Goal: Transaction & Acquisition: Purchase product/service

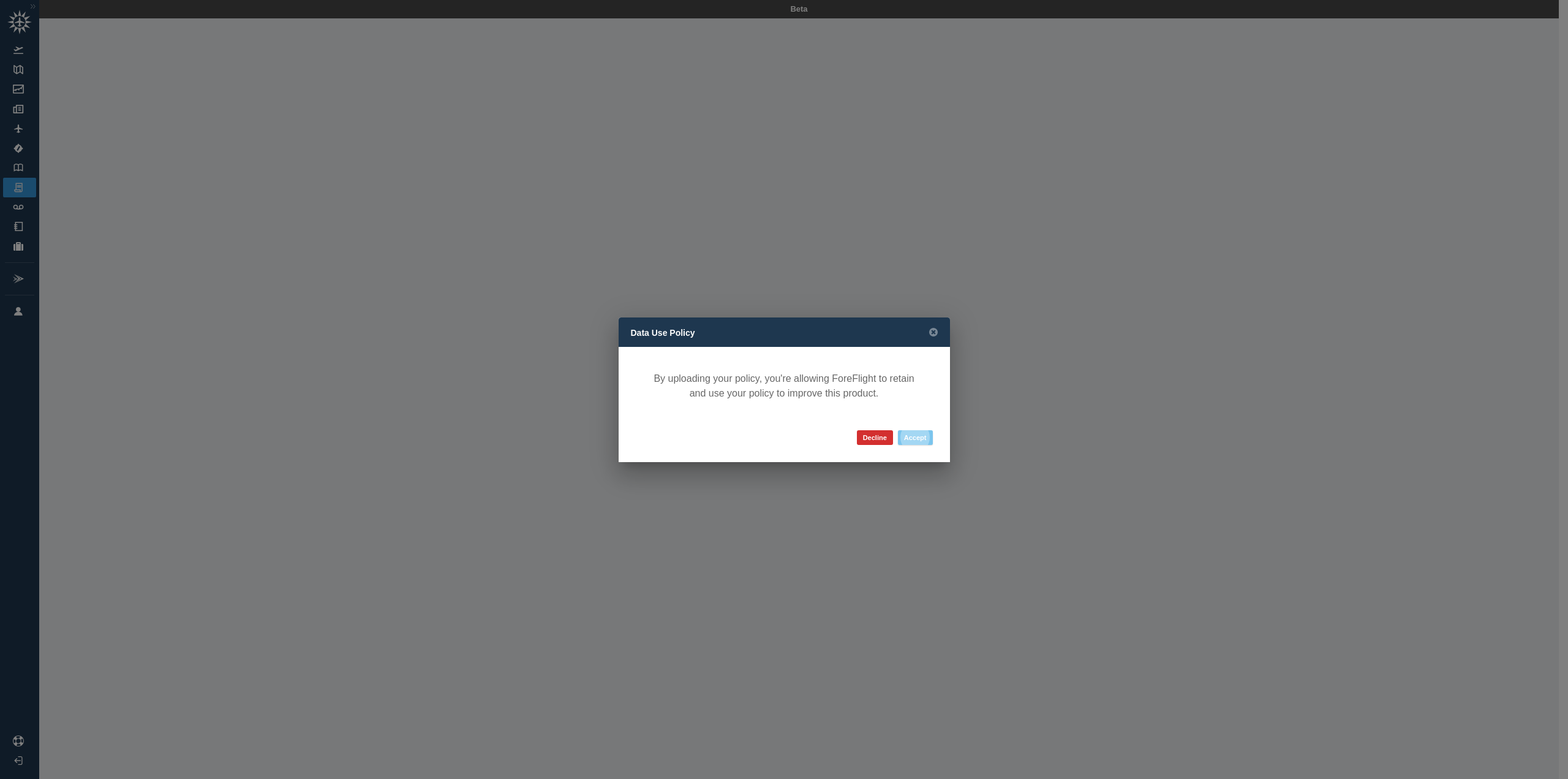
click at [914, 441] on button "Accept" at bounding box center [916, 437] width 35 height 15
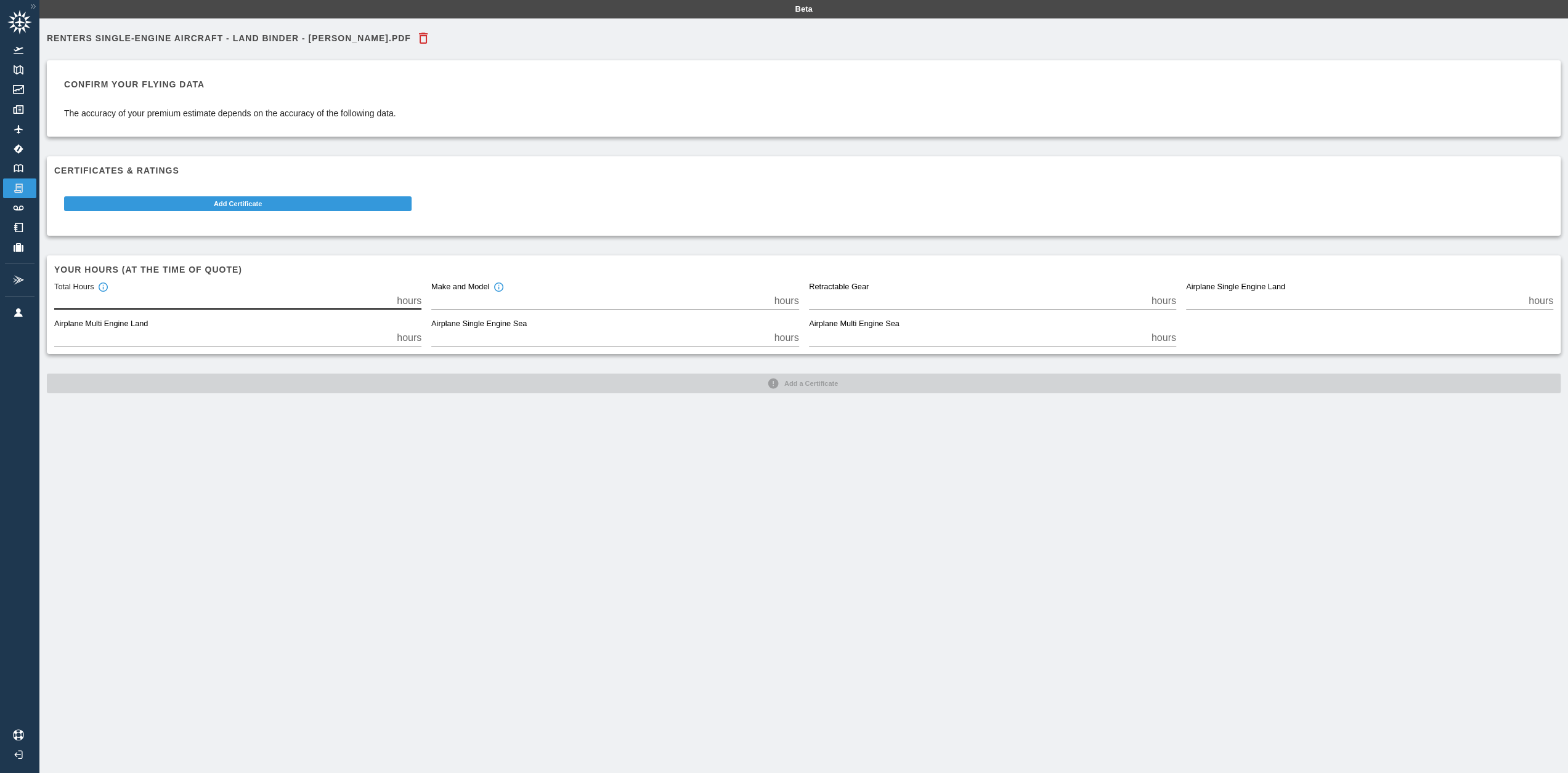
click at [127, 304] on input "*" at bounding box center [223, 301] width 337 height 18
drag, startPoint x: 348, startPoint y: 304, endPoint x: 34, endPoint y: 297, distance: 314.1
click at [34, 297] on div "Beta Renters Single-Engine Aircraft - Land Binder - [PERSON_NAME].pdf Confirm y…" at bounding box center [784, 386] width 1568 height 773
type input "**"
click at [123, 342] on input "*" at bounding box center [223, 338] width 337 height 18
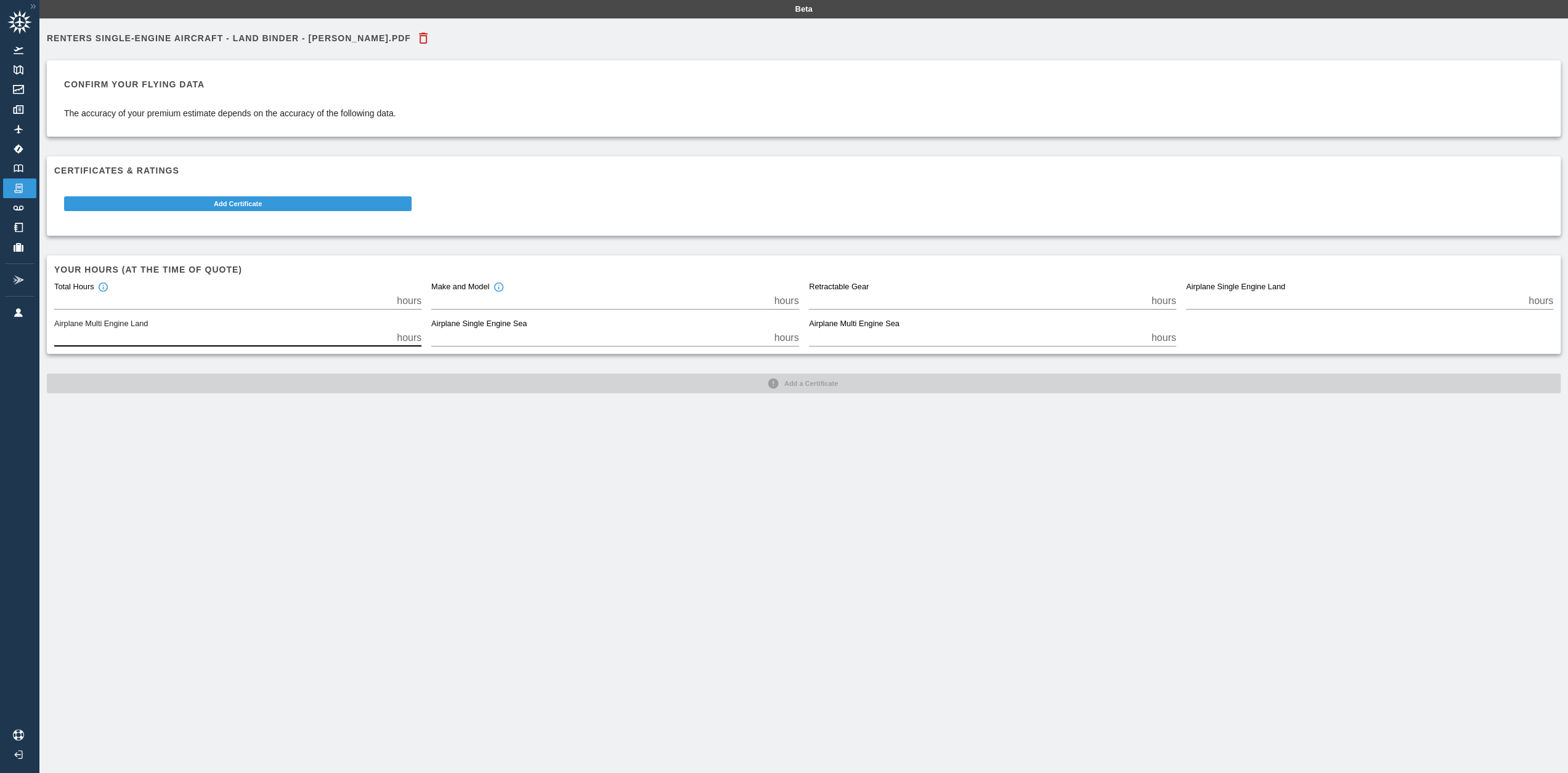
click at [456, 301] on input "*" at bounding box center [600, 301] width 337 height 18
drag, startPoint x: 456, startPoint y: 301, endPoint x: 421, endPoint y: 306, distance: 35.4
click at [421, 306] on div "Total Hours ** hours Make and Model * hours Retractable Gear * hours Airplane S…" at bounding box center [799, 309] width 1509 height 74
type input "***"
click at [735, 447] on div "Renters Single-Engine Aircraft - Land Binder - [PERSON_NAME].pdf Confirm your f…" at bounding box center [803, 404] width 1529 height 773
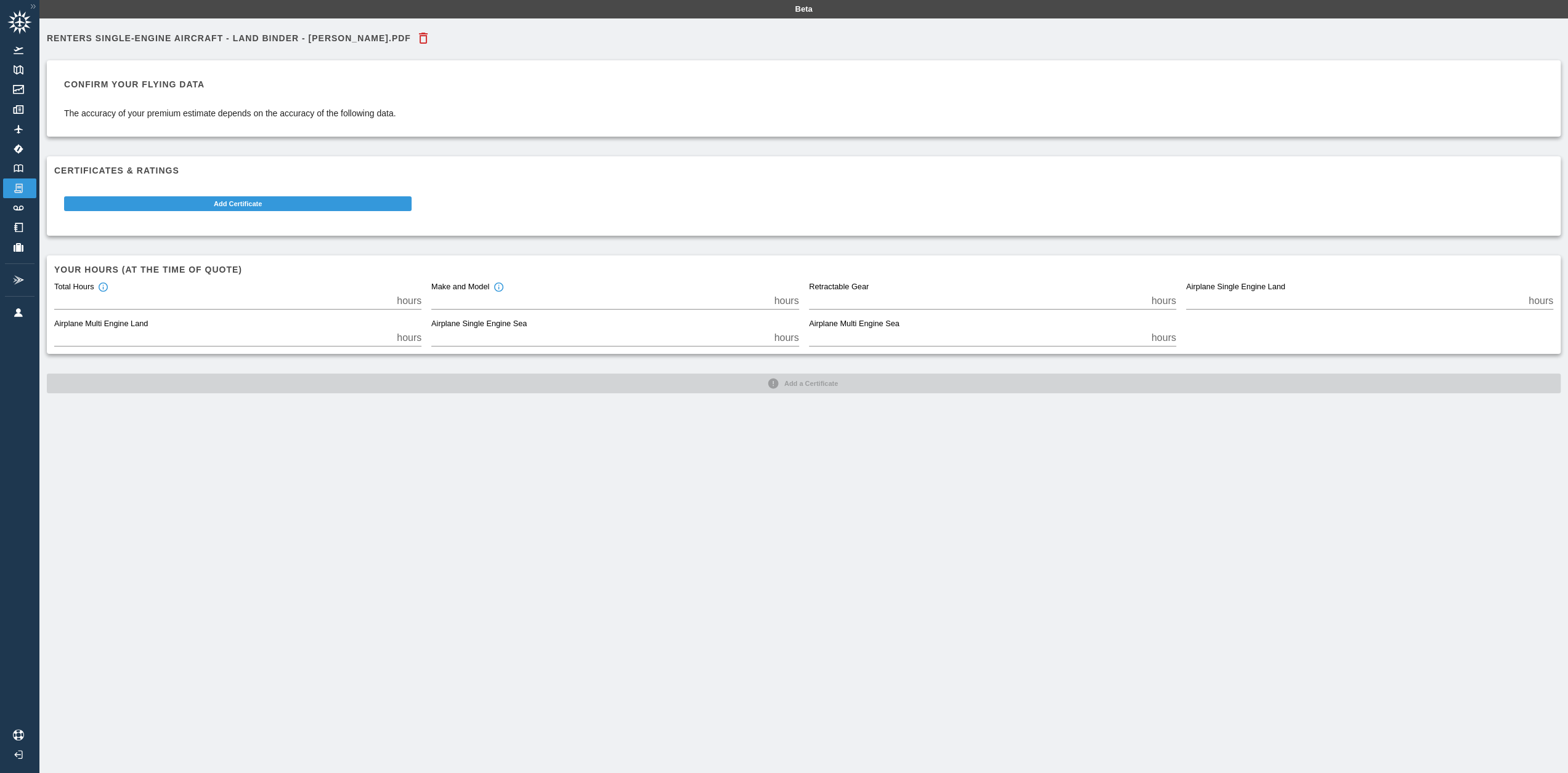
click at [298, 155] on div "Confirm your flying data The accuracy of your premium estimate depends on the a…" at bounding box center [803, 212] width 1514 height 304
drag, startPoint x: 659, startPoint y: 53, endPoint x: 662, endPoint y: 120, distance: 67.1
click at [662, 120] on div "Renters Single-Engine Aircraft - Land Binder - [PERSON_NAME].pdf Confirm your f…" at bounding box center [803, 209] width 1514 height 368
click at [440, 41] on div "Renters Single-Engine Aircraft - Land Binder - [PERSON_NAME].pdf" at bounding box center [803, 38] width 1514 height 25
click at [823, 455] on div "Renters Single-Engine Aircraft - Land Binder - [PERSON_NAME].pdf Confirm your f…" at bounding box center [803, 404] width 1529 height 773
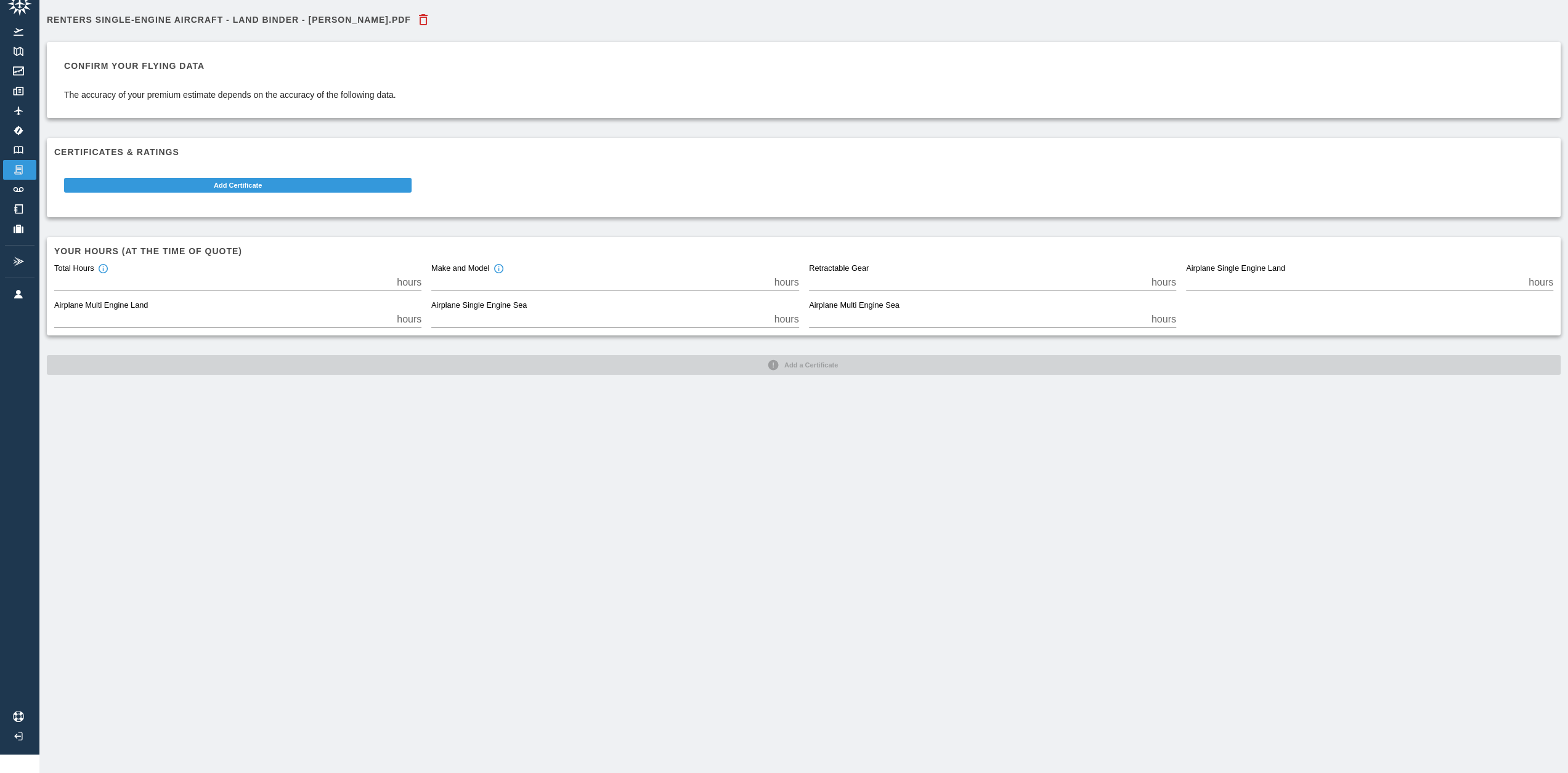
scroll to position [28, 0]
click at [444, 419] on div "Renters Single-Engine Aircraft - Land Binder - [PERSON_NAME].pdf Confirm your f…" at bounding box center [803, 386] width 1529 height 773
click at [517, 352] on div "Renters Single-Engine Aircraft - Land Binder - [PERSON_NAME].pdf Confirm your f…" at bounding box center [803, 191] width 1514 height 368
click at [651, 311] on input "*" at bounding box center [600, 320] width 337 height 18
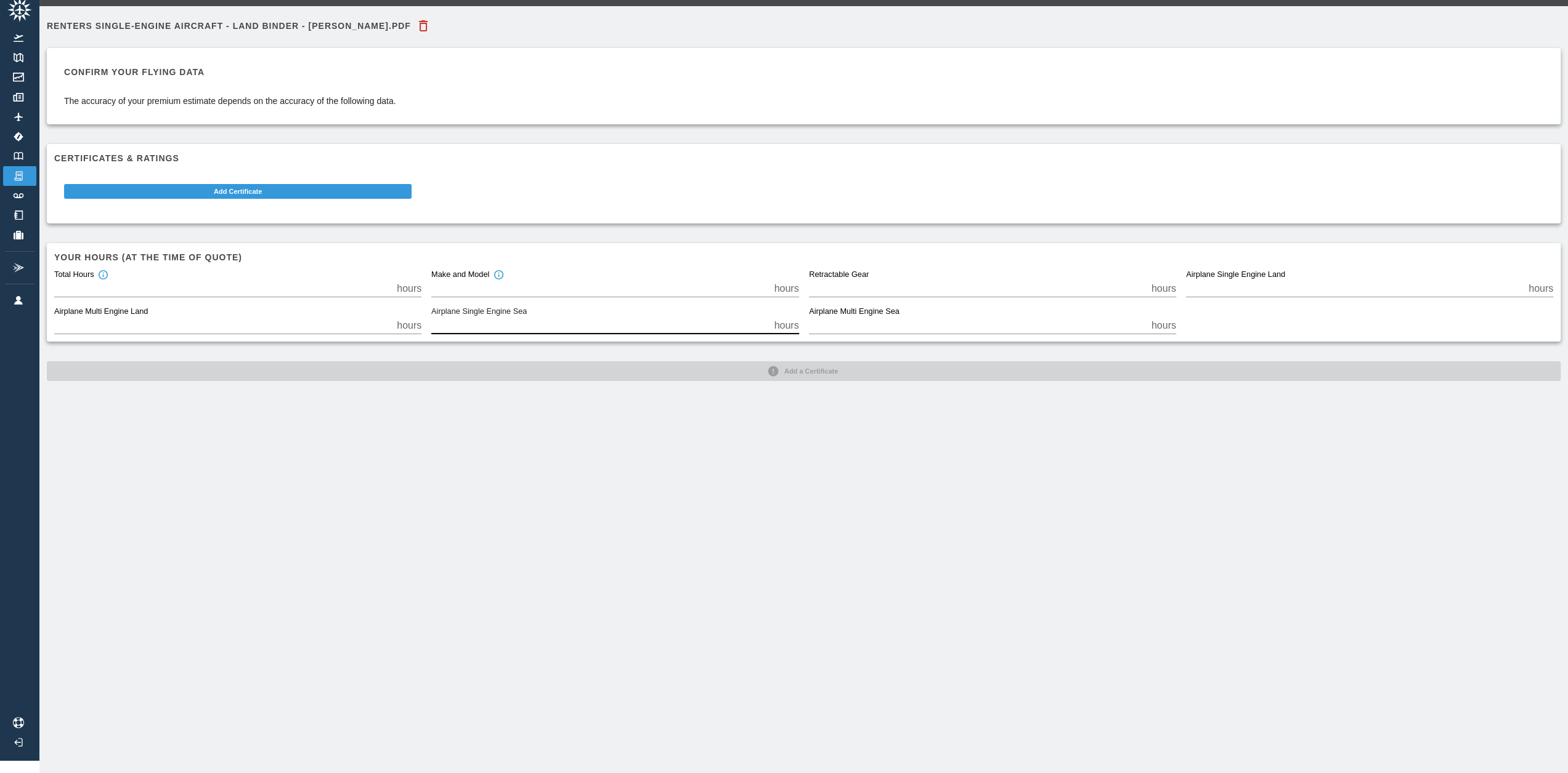
scroll to position [0, 0]
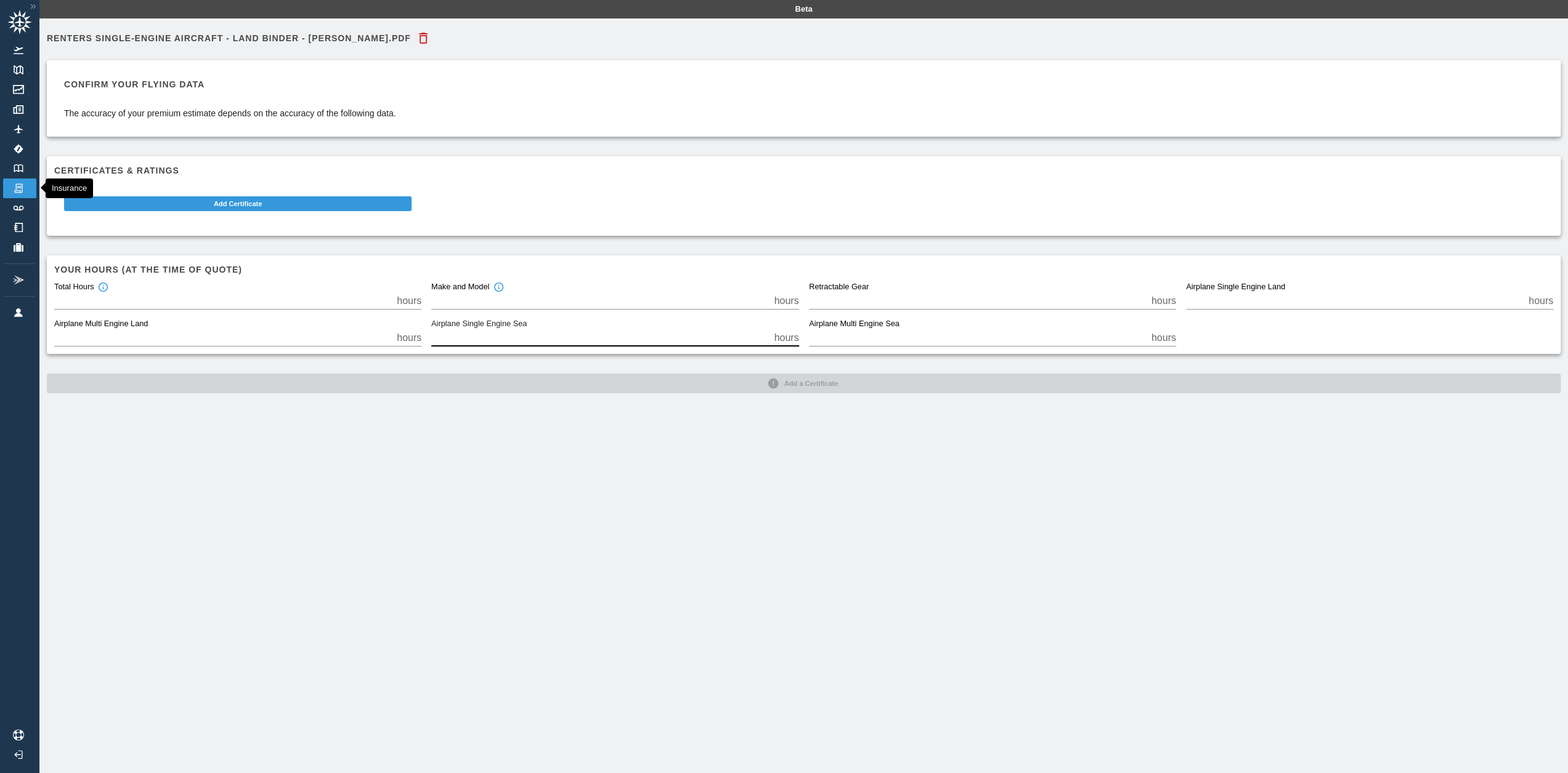
click at [12, 189] on img at bounding box center [18, 188] width 14 height 11
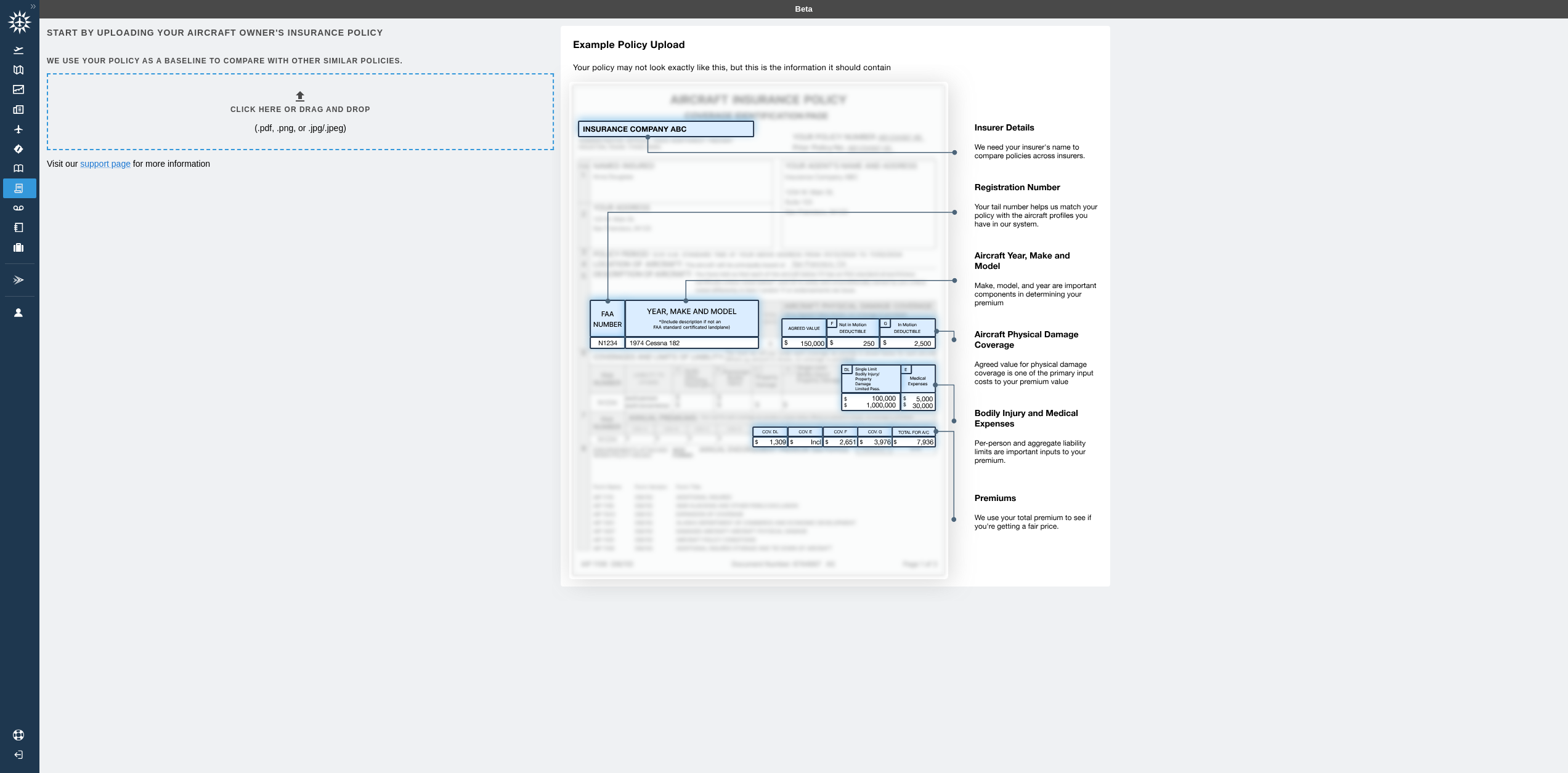
click at [232, 328] on div "Start by uploading your aircraft owner's insurance policy We use your policy as…" at bounding box center [803, 315] width 1514 height 578
click at [20, 55] on link "Flights" at bounding box center [20, 50] width 34 height 20
